Goal: Task Accomplishment & Management: Use online tool/utility

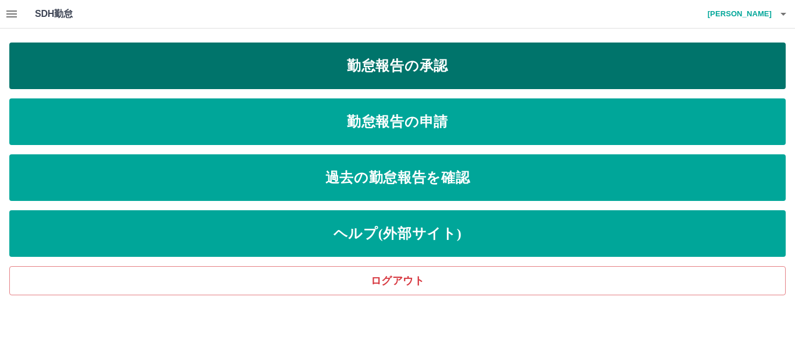
click at [462, 59] on link "勤怠報告の承認" at bounding box center [397, 66] width 777 height 47
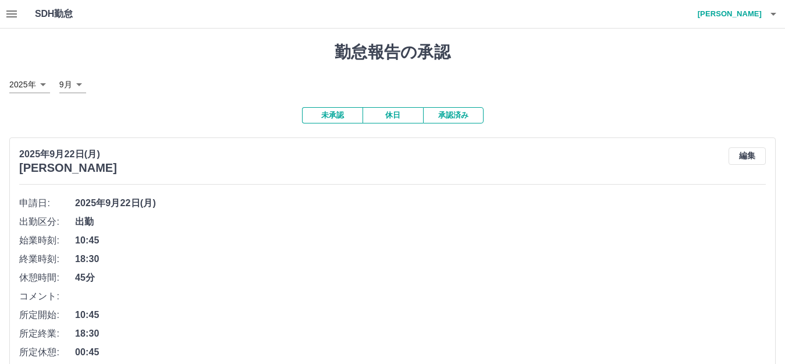
click at [16, 16] on icon "button" at bounding box center [12, 14] width 14 height 14
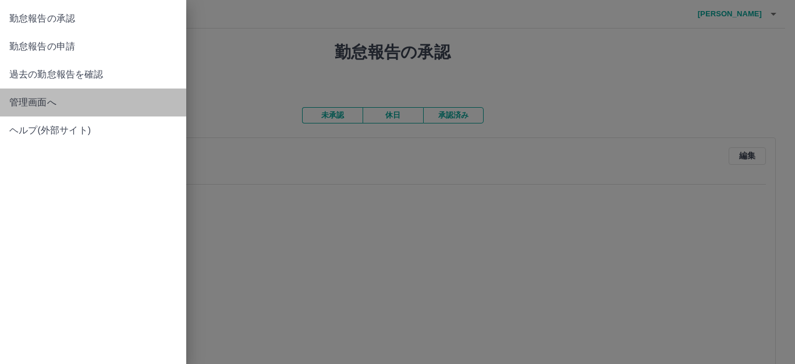
click at [43, 98] on span "管理画面へ" at bounding box center [93, 102] width 168 height 14
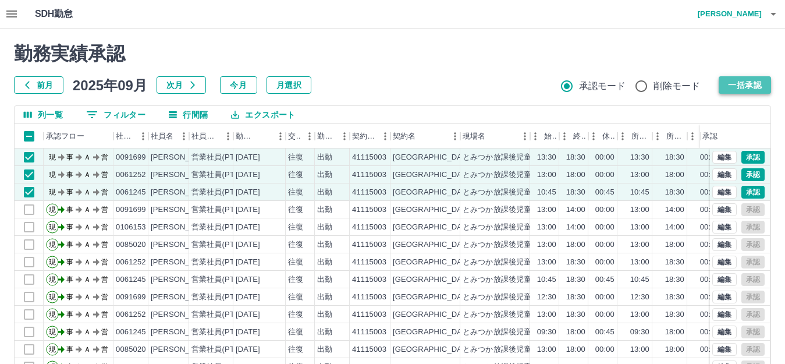
click at [609, 87] on button "一括承認" at bounding box center [745, 84] width 52 height 17
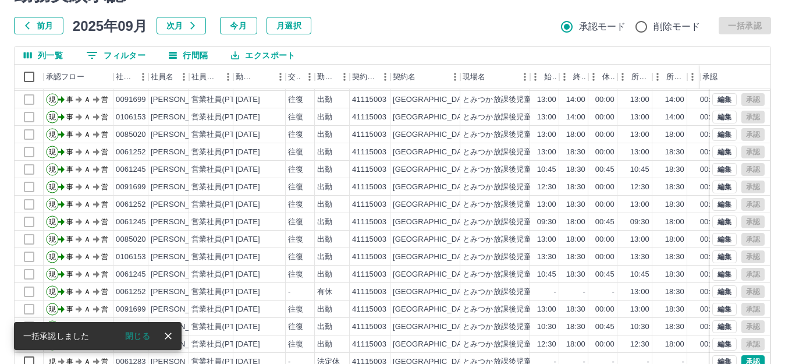
scroll to position [128, 0]
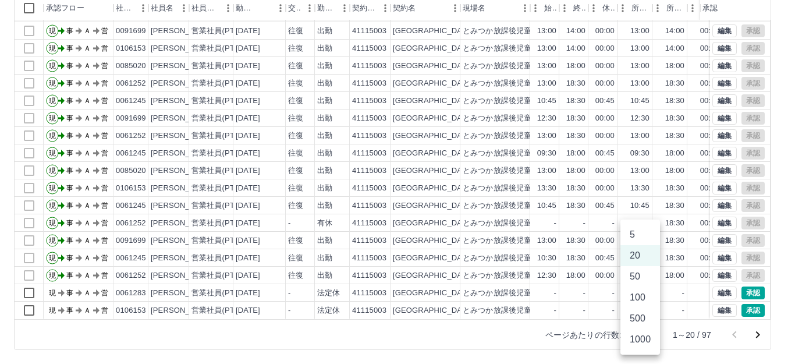
click at [609, 334] on body "SDH勤怠 [PERSON_NAME] 勤務実績承認 前月 [DATE] 次月 今月 月選択 承認モード 削除モード 一括承認 列一覧 0 フィルター 行間隔…" at bounding box center [397, 118] width 795 height 492
click at [609, 296] on li "100" at bounding box center [641, 297] width 40 height 21
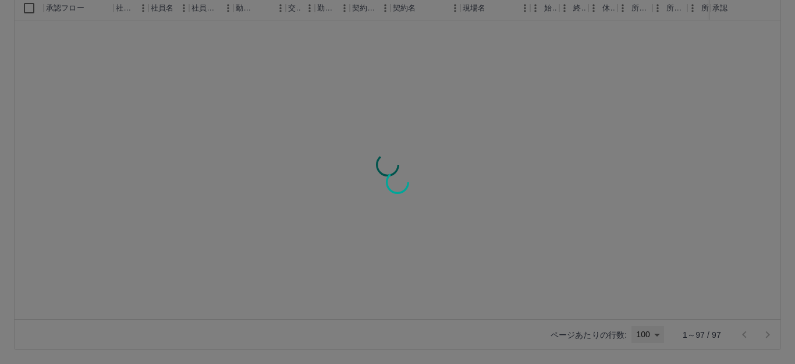
type input "***"
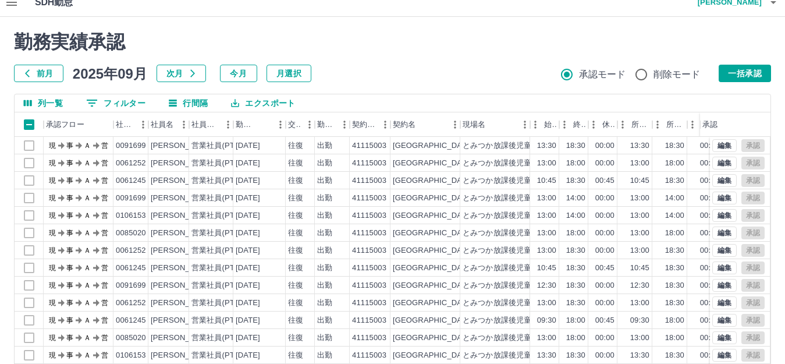
scroll to position [0, 0]
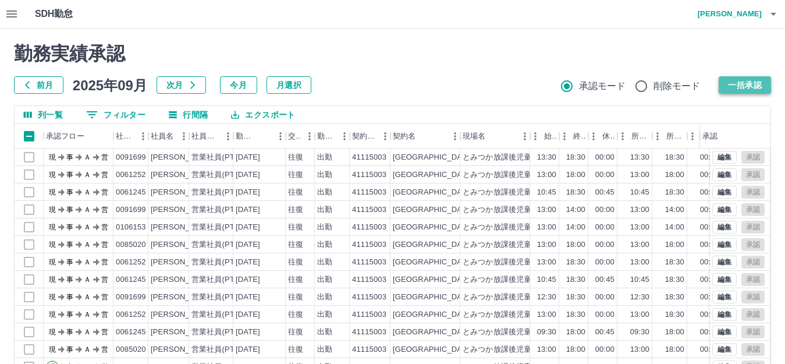
click at [609, 82] on button "一括承認" at bounding box center [745, 84] width 52 height 17
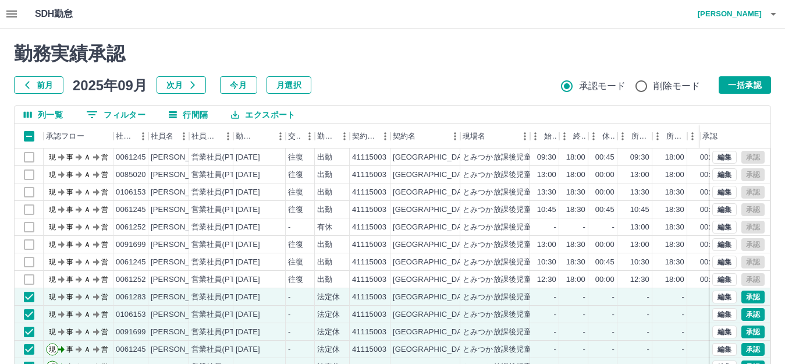
scroll to position [233, 0]
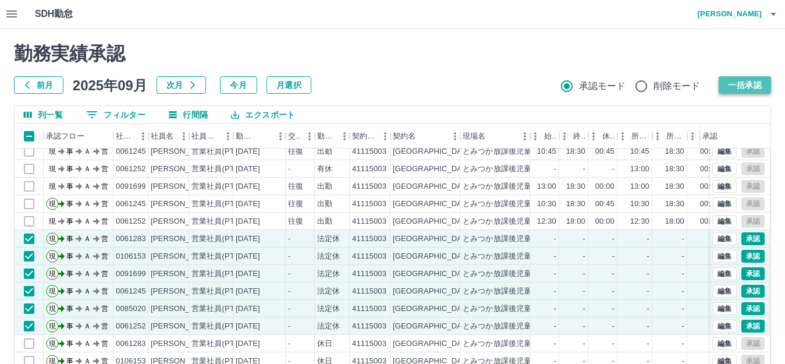
click at [609, 80] on button "一括承認" at bounding box center [745, 84] width 52 height 17
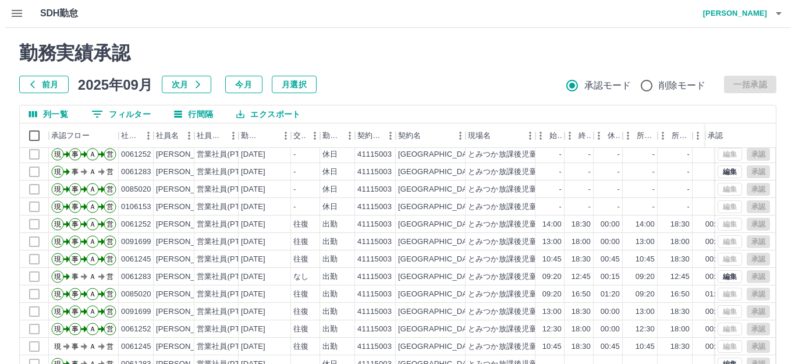
scroll to position [0, 0]
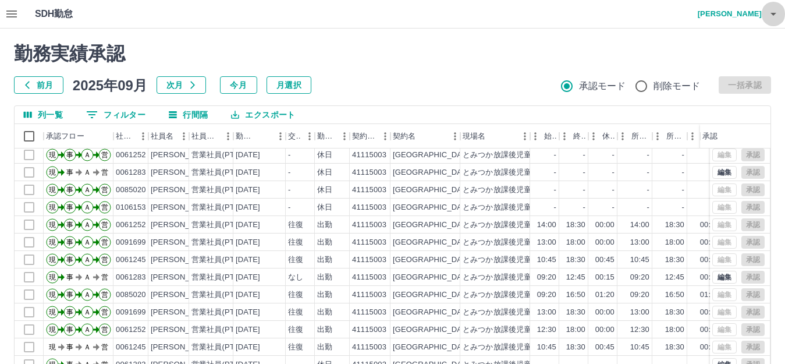
click at [609, 13] on icon "button" at bounding box center [774, 14] width 6 height 3
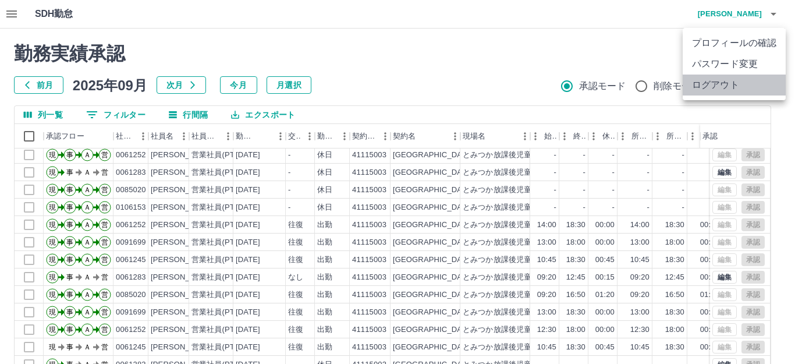
click at [609, 82] on li "ログアウト" at bounding box center [734, 85] width 103 height 21
